Goal: Transaction & Acquisition: Purchase product/service

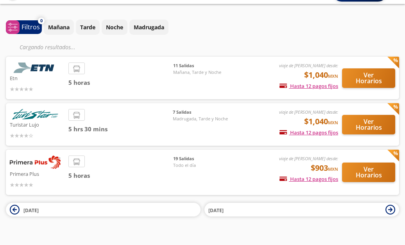
scroll to position [30, 0]
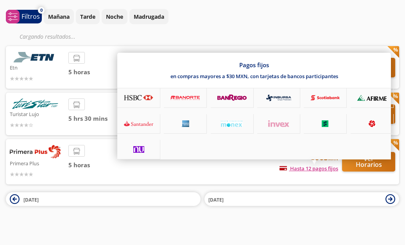
click at [364, 159] on div "Pagos fijos en compras mayores a $30 MXN, con tarjetas de bancos participantes" at bounding box center [254, 106] width 274 height 107
click at [380, 159] on div "Pagos fijos en compras mayores a $30 MXN, con tarjetas de bancos participantes" at bounding box center [254, 106] width 274 height 107
click at [318, 170] on div at bounding box center [202, 122] width 405 height 245
click at [247, 159] on div "Pagos fijos en compras mayores a $30 MXN, con tarjetas de bancos participantes" at bounding box center [254, 106] width 274 height 107
click at [143, 124] on icon at bounding box center [138, 123] width 29 height 7
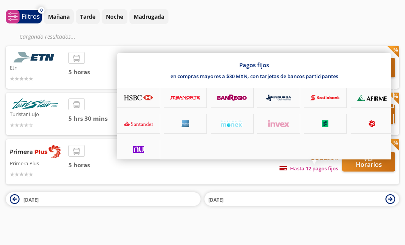
scroll to position [22, 0]
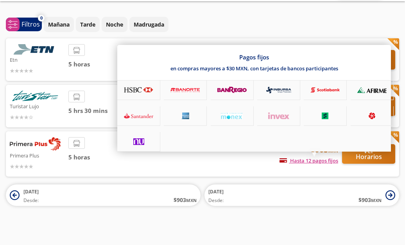
click at [133, 113] on icon at bounding box center [138, 116] width 29 height 7
click at [135, 112] on div at bounding box center [138, 116] width 43 height 20
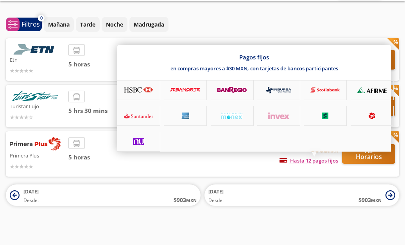
click at [369, 25] on div at bounding box center [202, 122] width 405 height 245
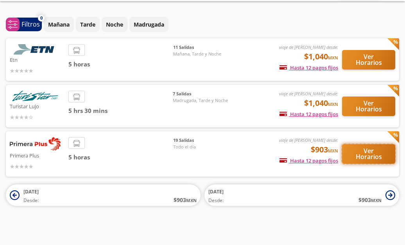
click at [380, 150] on button "Ver Horarios" at bounding box center [368, 154] width 53 height 20
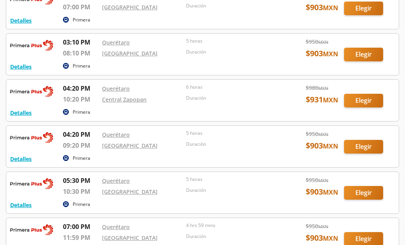
scroll to position [625, 0]
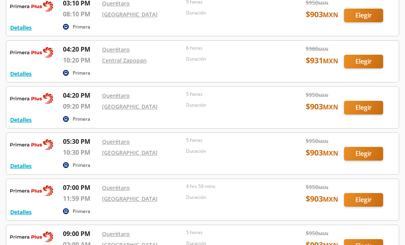
click at [86, 143] on div at bounding box center [202, 153] width 392 height 41
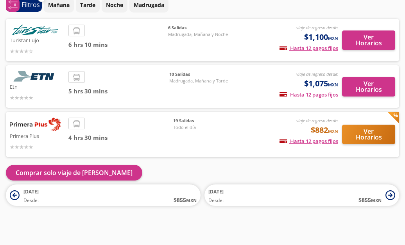
scroll to position [42, 0]
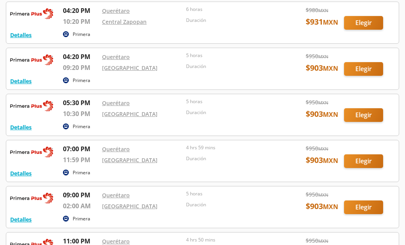
scroll to position [665, 0]
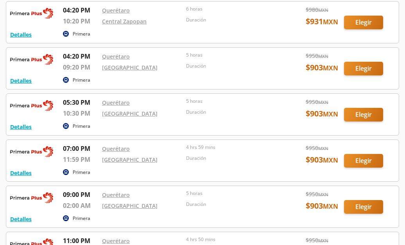
click at [362, 117] on div at bounding box center [202, 114] width 392 height 41
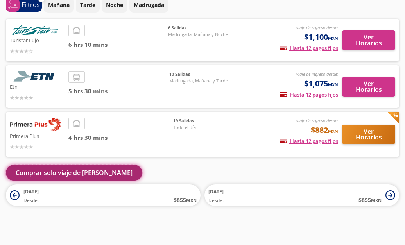
click at [65, 177] on button "Comprar solo viaje de [PERSON_NAME]" at bounding box center [74, 173] width 136 height 16
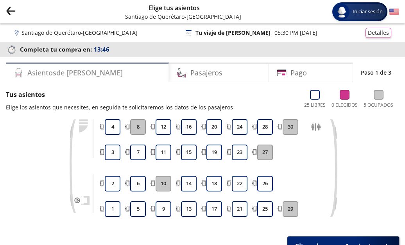
click at [75, 72] on h4 "Asientos de [PERSON_NAME]" at bounding box center [74, 73] width 95 height 11
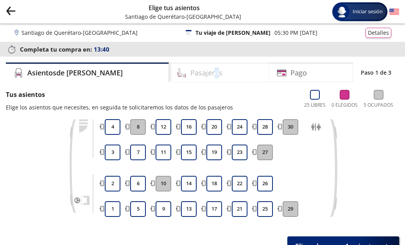
click at [190, 74] on h4 "Pasajeros" at bounding box center [206, 73] width 32 height 11
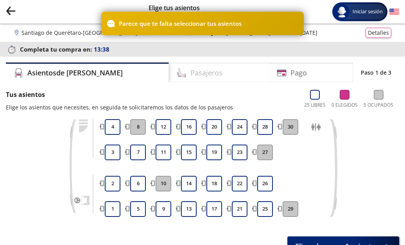
click at [194, 73] on div "Pasajeros" at bounding box center [219, 73] width 100 height 20
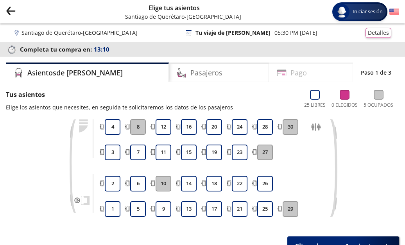
click at [290, 75] on h4 "Pago" at bounding box center [298, 73] width 16 height 11
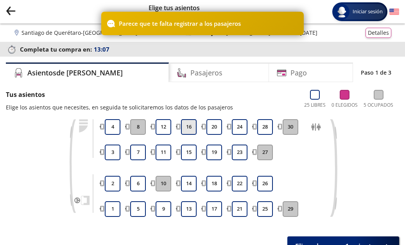
click at [190, 128] on button "16" at bounding box center [189, 127] width 16 height 16
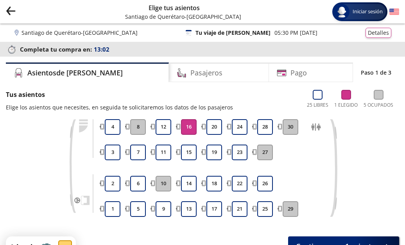
click at [195, 128] on button "16" at bounding box center [189, 127] width 16 height 16
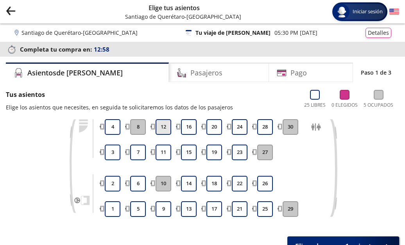
click at [163, 133] on button "12" at bounding box center [164, 127] width 16 height 16
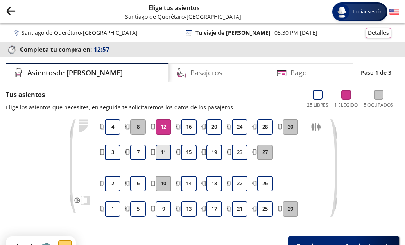
click at [167, 155] on button "11" at bounding box center [164, 153] width 16 height 16
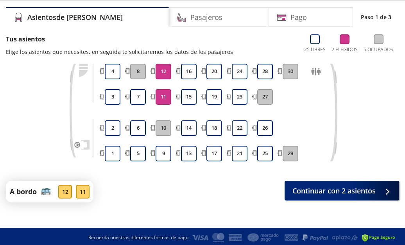
scroll to position [58, 0]
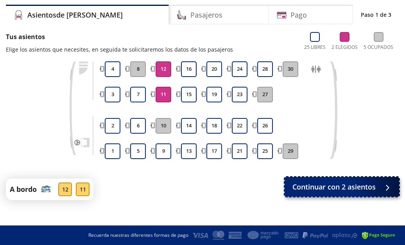
click at [335, 184] on span "Continuar con 2 asientos" at bounding box center [333, 187] width 83 height 11
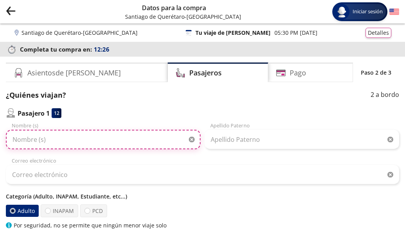
click at [57, 142] on input "Nombre (s)" at bounding box center [103, 140] width 195 height 20
type input "c"
type input "[PERSON_NAME]"
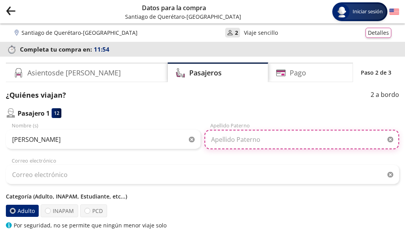
click at [240, 141] on input "Apellido Paterno" at bounding box center [301, 140] width 195 height 20
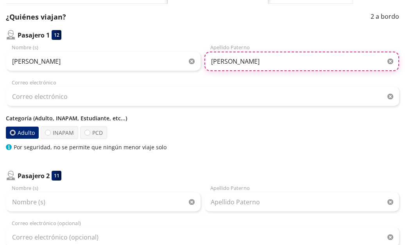
scroll to position [39, 0]
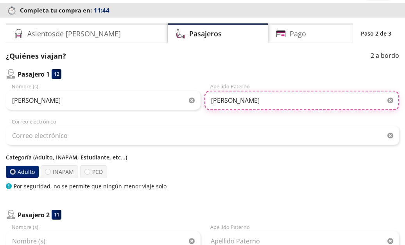
type input "[PERSON_NAME]"
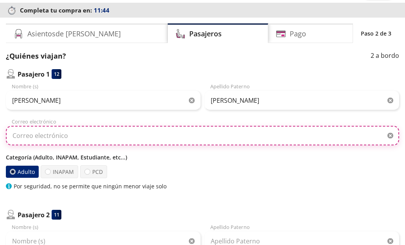
drag, startPoint x: 63, startPoint y: 139, endPoint x: 67, endPoint y: 138, distance: 4.0
click at [63, 139] on input "Correo electrónico" at bounding box center [202, 136] width 393 height 20
type input "C"
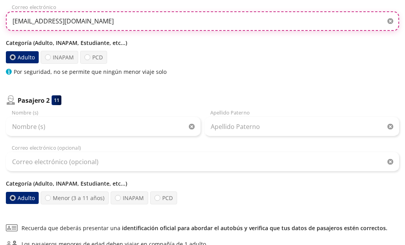
scroll to position [156, 0]
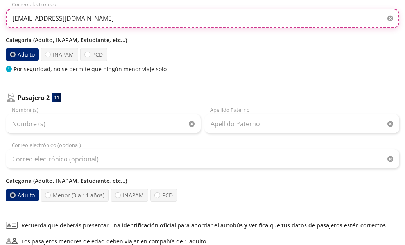
type input "[EMAIL_ADDRESS][DOMAIN_NAME]"
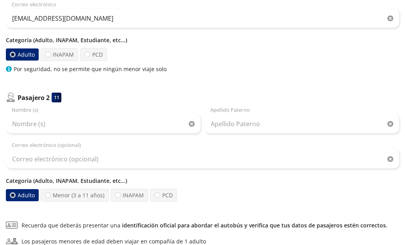
click at [46, 106] on div "Pasajero 2 11 Nombre (s) Apellido [PERSON_NAME] Correo electrónico (opcional) C…" at bounding box center [202, 147] width 393 height 109
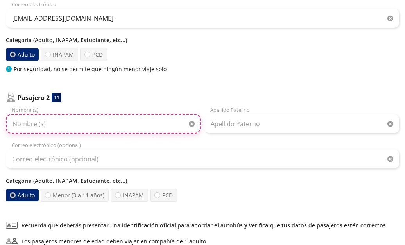
click at [48, 126] on input "Nombre (s)" at bounding box center [103, 124] width 195 height 20
type input "c"
type input "[DEMOGRAPHIC_DATA][PERSON_NAME]"
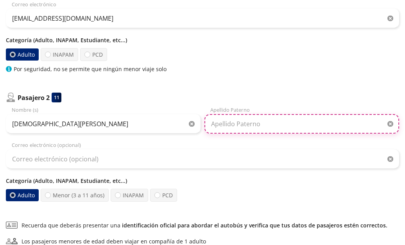
click at [237, 127] on input "Apellido Paterno" at bounding box center [301, 124] width 195 height 20
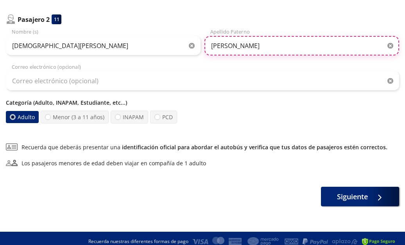
type input "[PERSON_NAME]"
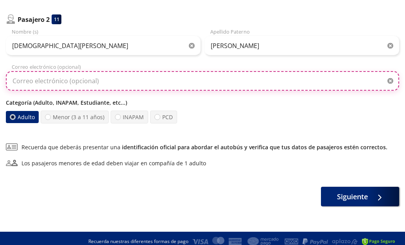
click at [76, 83] on input "Correo electrónico (opcional)" at bounding box center [202, 81] width 393 height 20
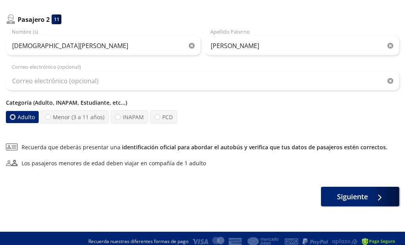
click at [194, 106] on p "Categoría (Adulto, INAPAM, Estudiante, etc...)" at bounding box center [202, 103] width 393 height 8
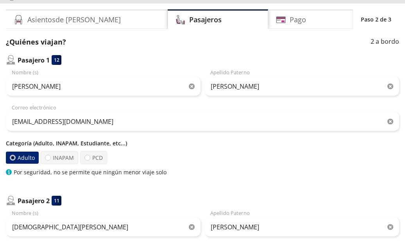
scroll to position [39, 0]
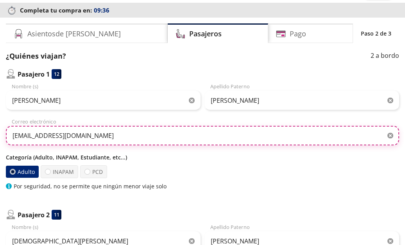
drag, startPoint x: 29, startPoint y: 137, endPoint x: 139, endPoint y: 129, distance: 110.1
click at [139, 129] on input "[EMAIL_ADDRESS][DOMAIN_NAME]" at bounding box center [202, 136] width 393 height 20
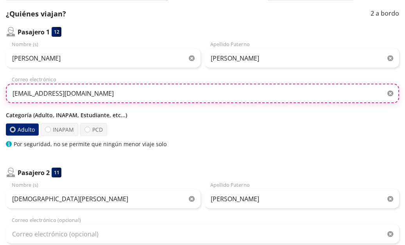
scroll to position [156, 0]
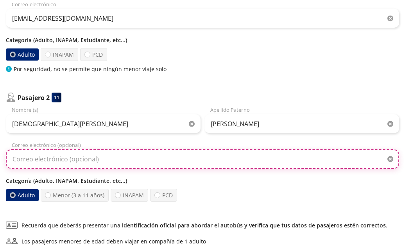
click at [59, 158] on input "Correo electrónico (opcional)" at bounding box center [202, 159] width 393 height 20
paste input "[EMAIL_ADDRESS][DOMAIN_NAME]"
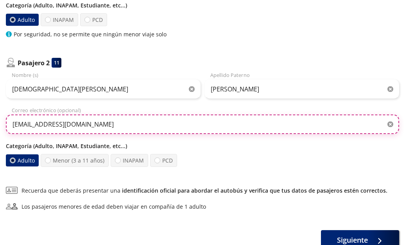
scroll to position [195, 0]
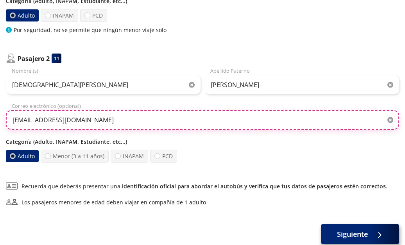
type input "[EMAIL_ADDRESS][DOMAIN_NAME]"
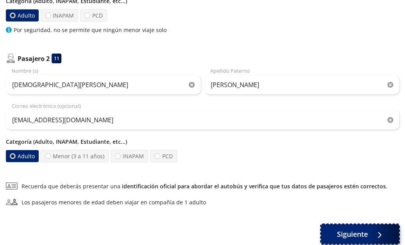
click at [363, 231] on span "Siguiente" at bounding box center [352, 234] width 31 height 11
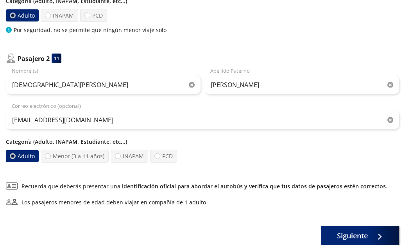
scroll to position [0, 0]
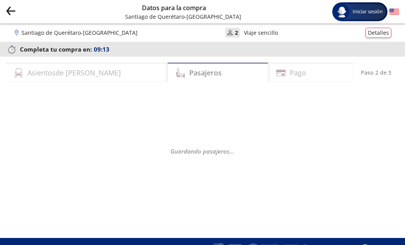
select select "MX"
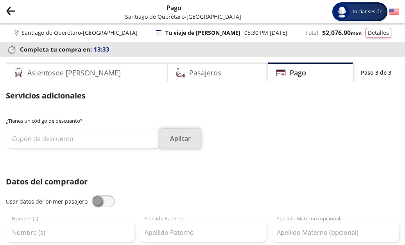
click at [196, 135] on button "Aplicar" at bounding box center [180, 139] width 40 height 20
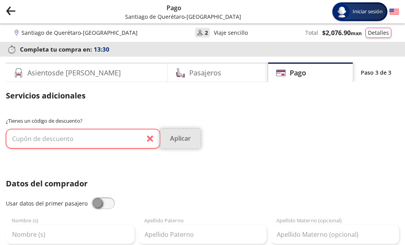
click at [183, 144] on button "Aplicar" at bounding box center [180, 139] width 40 height 20
click at [149, 142] on input "text" at bounding box center [83, 139] width 154 height 20
click at [248, 152] on div "¿Tienes un código de descuento? Aplicar" at bounding box center [202, 137] width 393 height 41
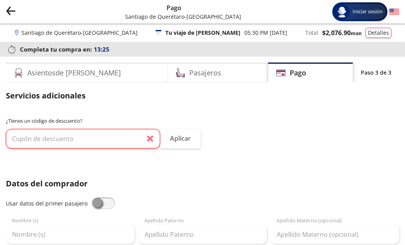
click at [108, 208] on span at bounding box center [102, 203] width 23 height 12
click at [91, 197] on input "checkbox" at bounding box center [91, 197] width 0 height 0
type input "[PERSON_NAME]"
type input "[EMAIL_ADDRESS][DOMAIN_NAME]"
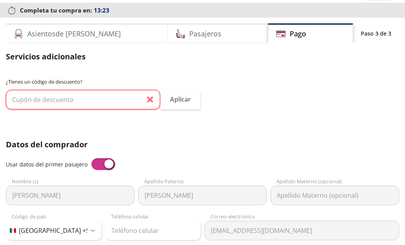
scroll to position [117, 0]
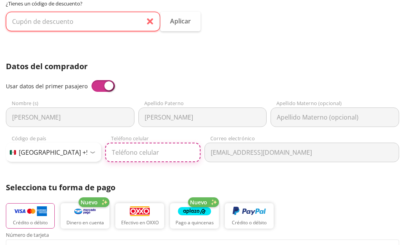
click at [147, 151] on input "Teléfono celular" at bounding box center [152, 153] width 95 height 20
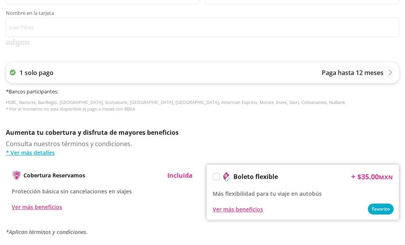
scroll to position [487, 0]
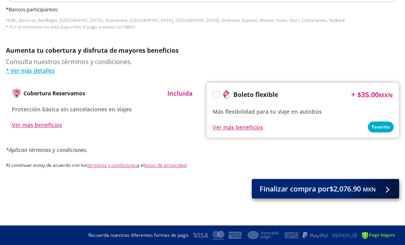
type input "33 2185 9619"
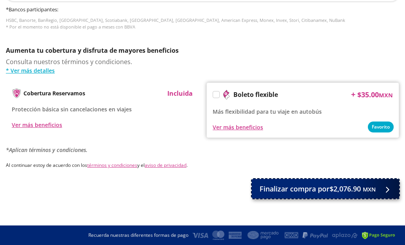
click at [386, 185] on div at bounding box center [386, 189] width 12 height 10
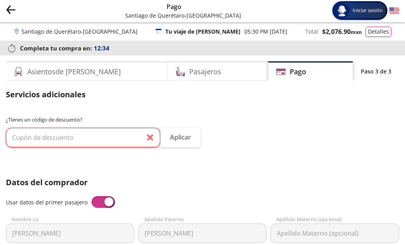
scroll to position [0, 0]
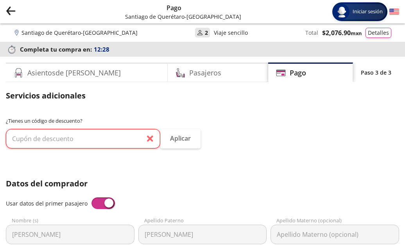
click at [11, 13] on icon "Group 9 Created with Sketch." at bounding box center [11, 11] width 10 height 10
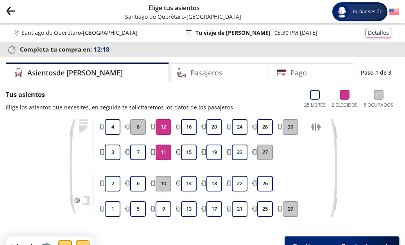
click at [14, 14] on icon "Group 9 Created with Sketch." at bounding box center [11, 11] width 10 height 10
click at [13, 13] on icon "Group 9 Created with Sketch." at bounding box center [11, 11] width 10 height 10
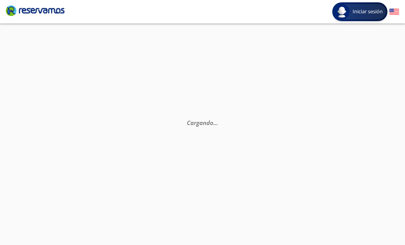
scroll to position [42, 0]
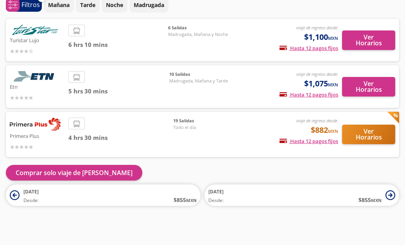
click at [40, 133] on p "Primera Plus" at bounding box center [37, 135] width 55 height 9
drag, startPoint x: 71, startPoint y: 123, endPoint x: 76, endPoint y: 124, distance: 5.3
click at [76, 124] on li at bounding box center [77, 124] width 16 height 12
click at [79, 124] on icon at bounding box center [76, 123] width 7 height 7
drag, startPoint x: 79, startPoint y: 124, endPoint x: 83, endPoint y: 125, distance: 4.4
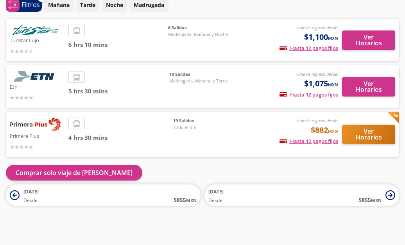
click at [83, 125] on li at bounding box center [77, 124] width 16 height 12
click at [83, 119] on div "Primera Plus viaje de regreso desde: $882 MXN Hasta 12 pagos fijos Pagos fijos …" at bounding box center [202, 134] width 393 height 45
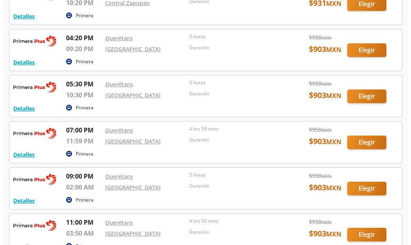
scroll to position [644, 0]
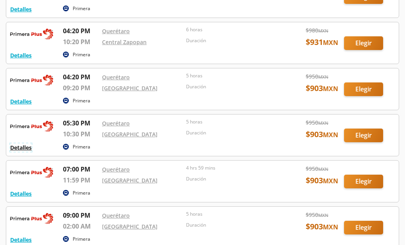
click at [29, 149] on button "Detalles" at bounding box center [21, 147] width 22 height 8
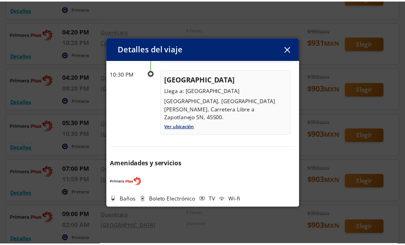
scroll to position [0, 0]
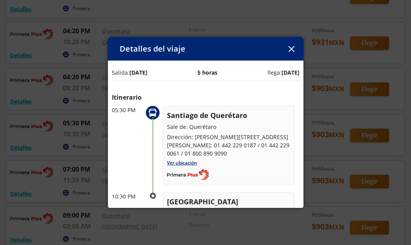
click at [291, 39] on div "Detalles del viaje" at bounding box center [205, 48] width 195 height 23
click at [291, 55] on button "button" at bounding box center [292, 49] width 12 height 12
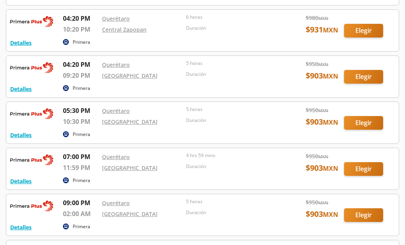
scroll to position [644, 0]
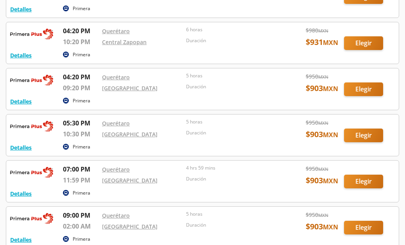
click at [359, 133] on div at bounding box center [202, 135] width 392 height 41
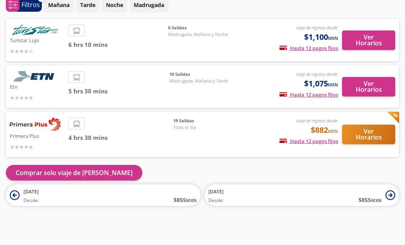
scroll to position [42, 0]
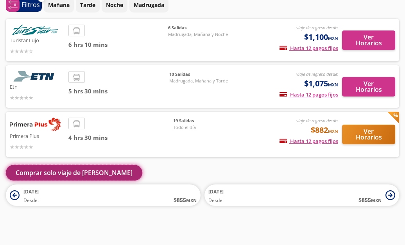
click at [49, 167] on button "Comprar solo viaje de [PERSON_NAME]" at bounding box center [74, 173] width 136 height 16
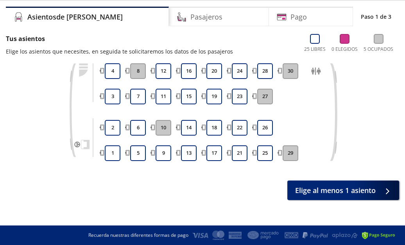
scroll to position [17, 0]
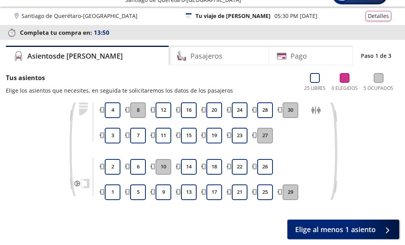
scroll to position [42, 0]
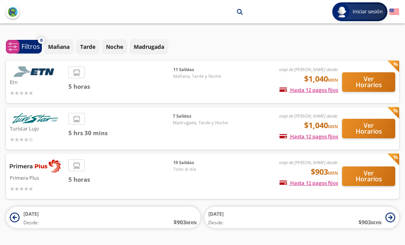
scroll to position [22, 0]
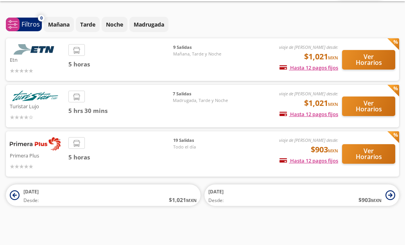
scroll to position [22, 0]
